Goal: Check status: Check status

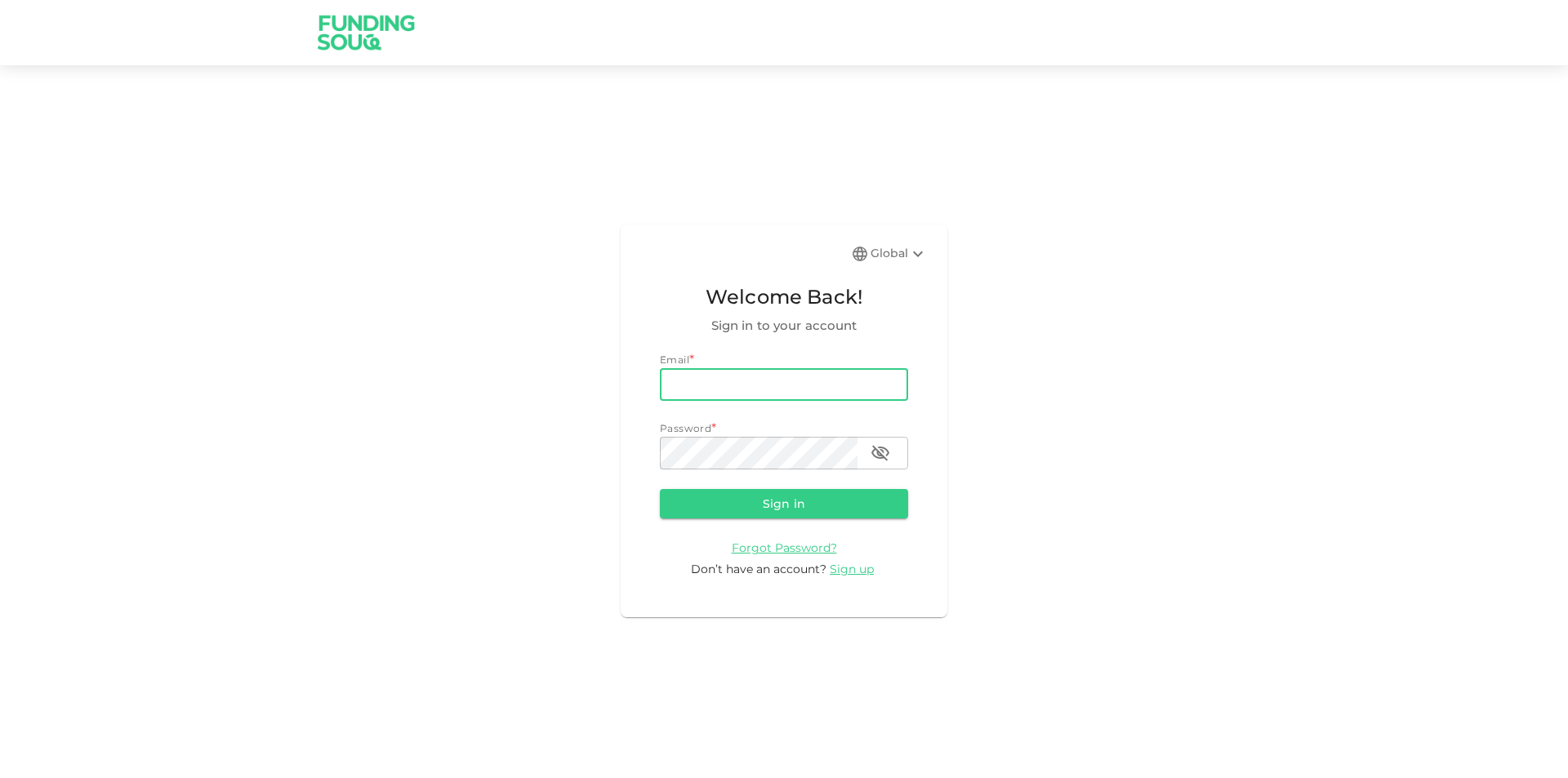
click at [722, 391] on input "email" at bounding box center [783, 384] width 248 height 32
click at [850, 378] on input "[EMAIL_ADDRESS][DOMAIN_NAME]" at bounding box center [783, 384] width 248 height 32
type input "[EMAIL_ADDRESS][DOMAIN_NAME]"
click at [866, 492] on button "Sign in" at bounding box center [783, 504] width 248 height 29
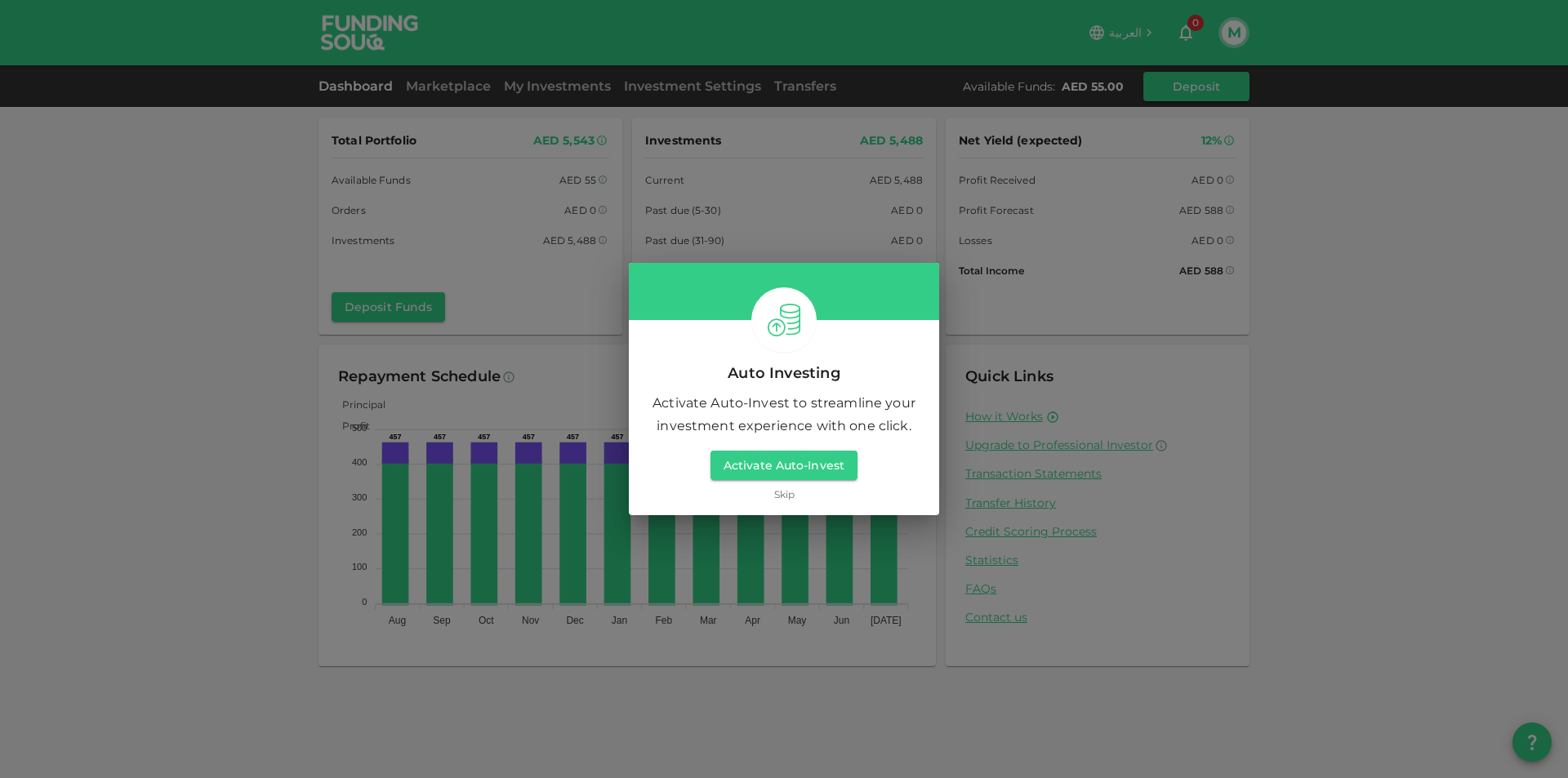
click at [788, 492] on link "Skip" at bounding box center [784, 494] width 21 height 16
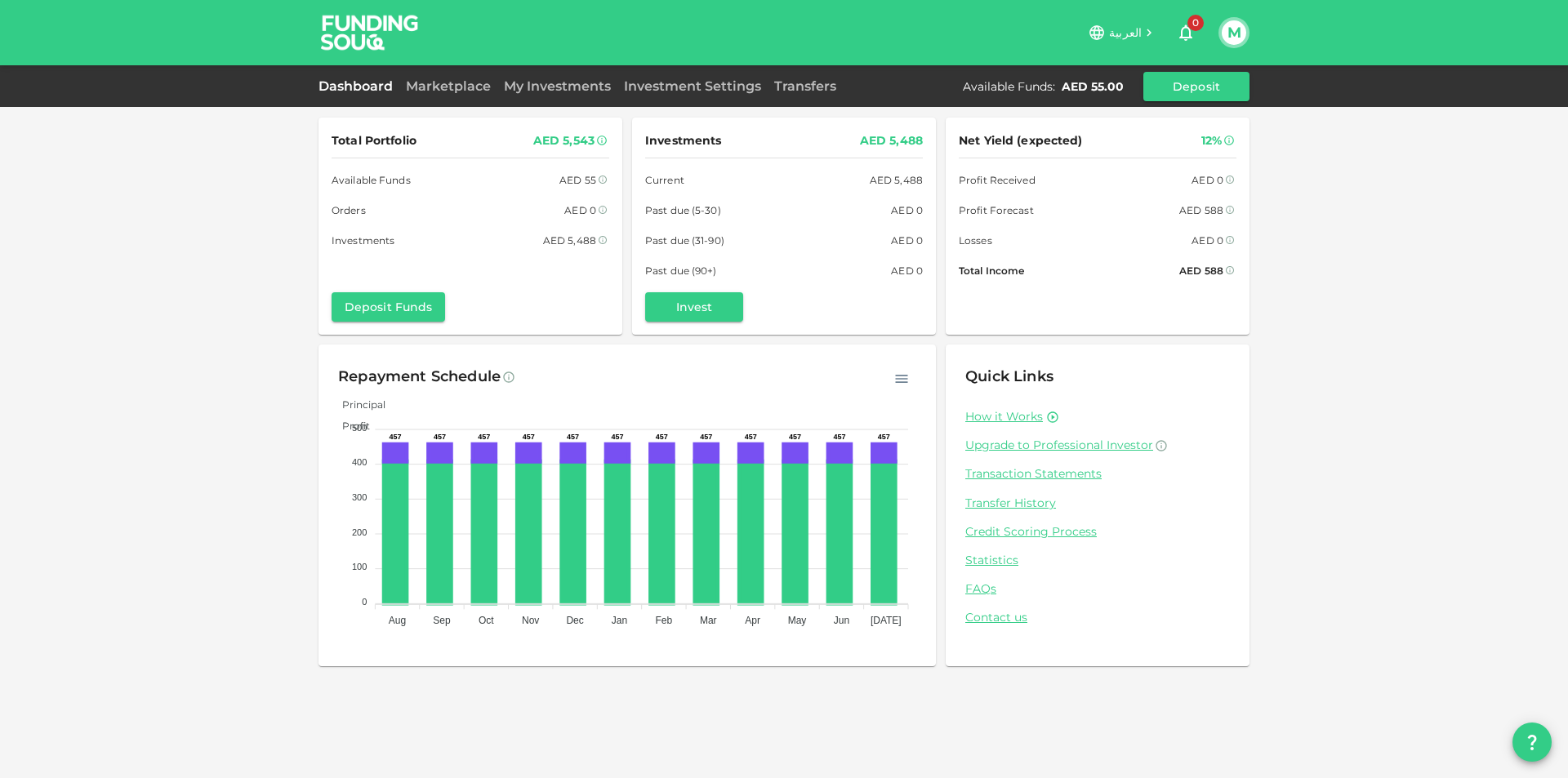
click at [629, 78] on div "Investment Settings" at bounding box center [692, 86] width 150 height 20
click at [611, 84] on link "My Investments" at bounding box center [557, 86] width 120 height 16
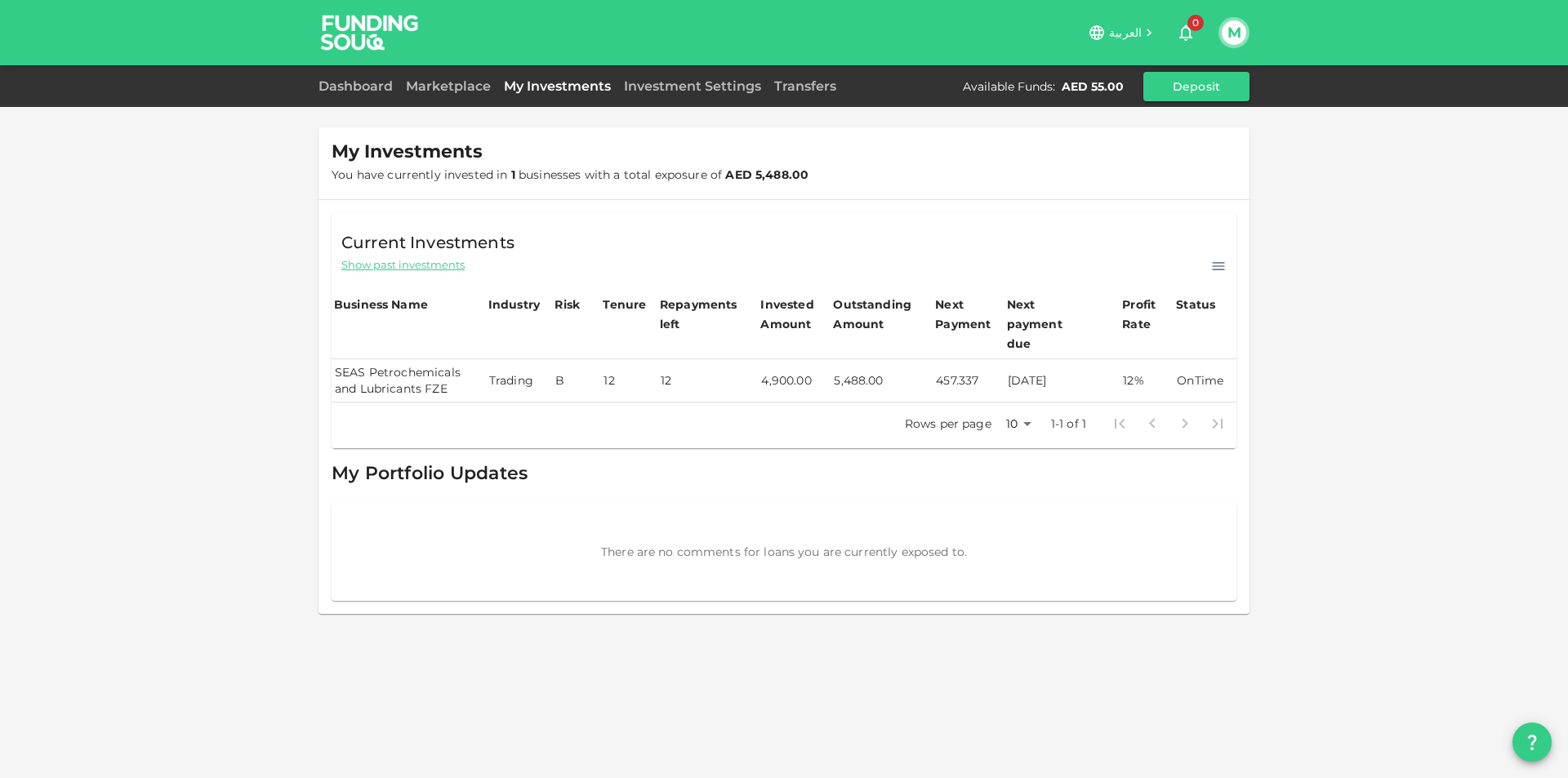
drag, startPoint x: 967, startPoint y: 353, endPoint x: 1058, endPoint y: 358, distance: 91.1
click at [1058, 359] on tr "SEAS Petrochemicals and Lubricants FZE Trading B 12 12 4,900.00 5,488.00 457.33…" at bounding box center [784, 381] width 905 height 43
click at [1058, 359] on td "[DATE]" at bounding box center [1063, 381] width 116 height 43
click at [1036, 361] on td "[DATE]" at bounding box center [1063, 381] width 116 height 43
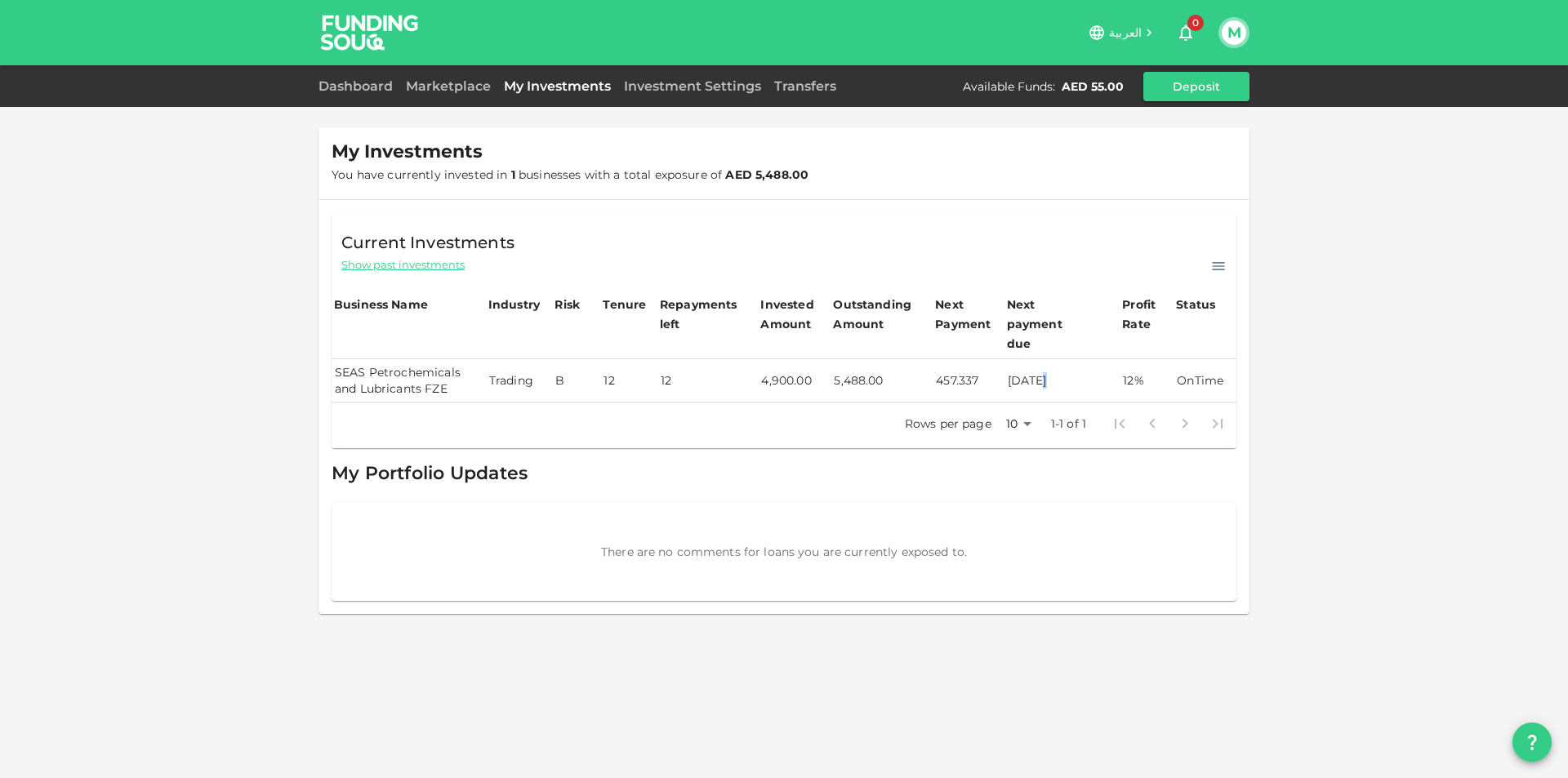
click at [1036, 361] on td "[DATE]" at bounding box center [1063, 381] width 116 height 43
